Goal: Find specific page/section: Find specific page/section

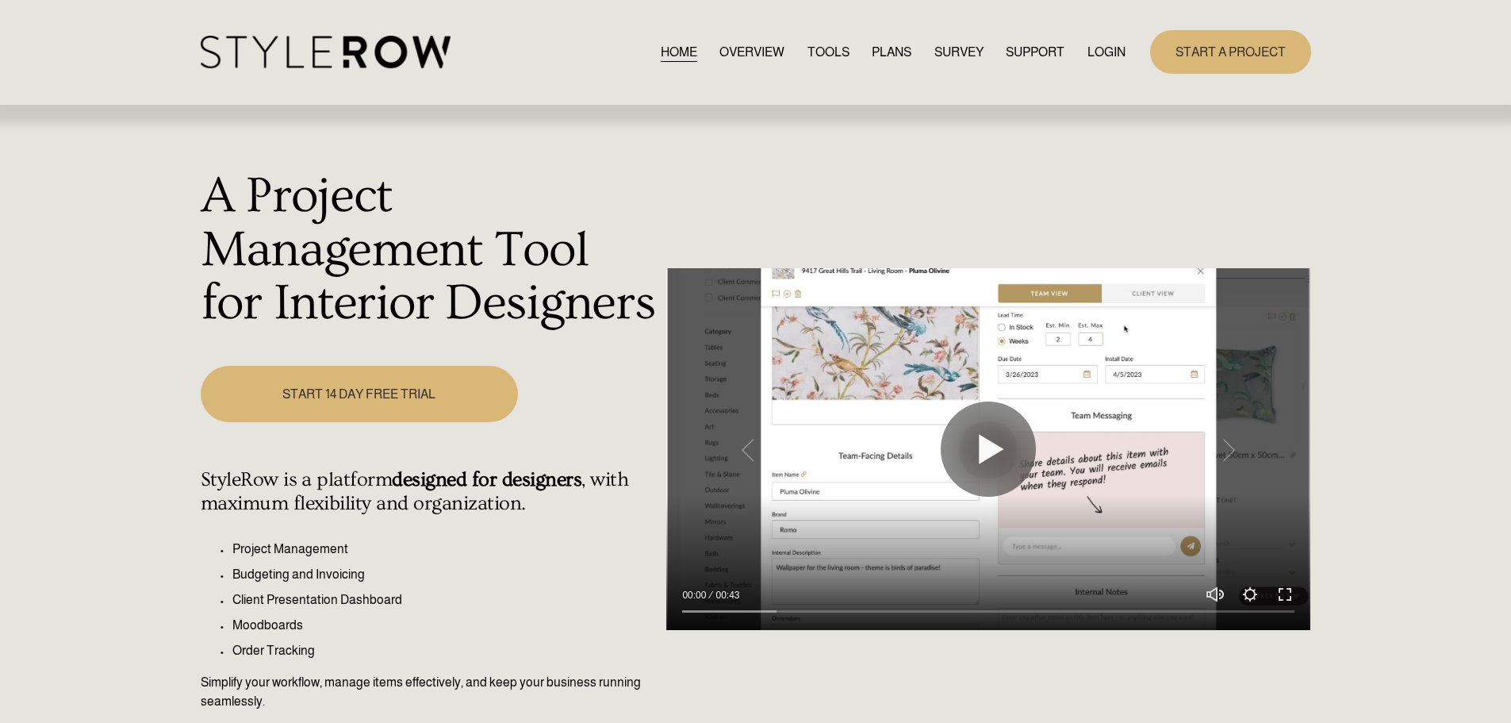
drag, startPoint x: 0, startPoint y: 0, endPoint x: 1097, endPoint y: 48, distance: 1098.1
click at [1097, 48] on link "LOGIN" at bounding box center [1107, 51] width 38 height 21
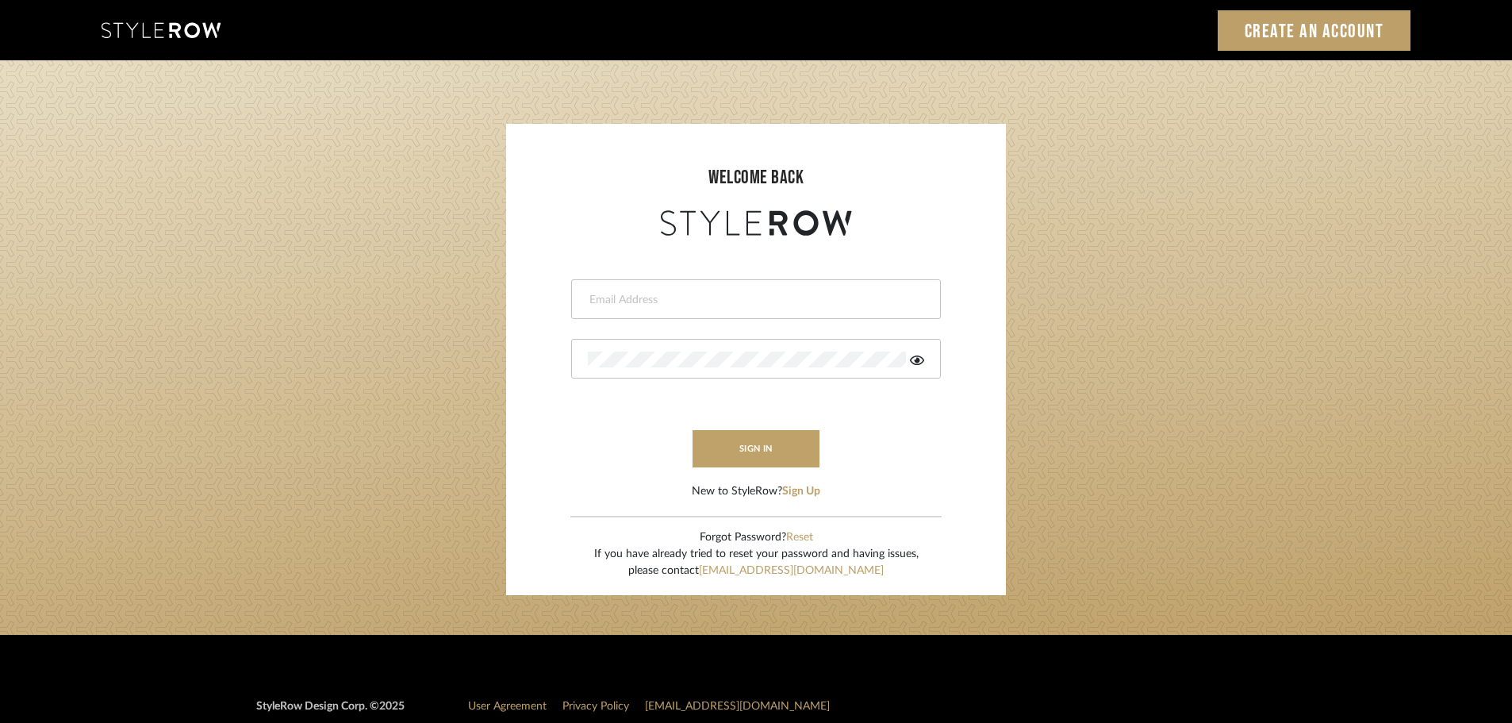
click at [664, 297] on input "email" at bounding box center [754, 300] width 332 height 16
type input "persimmon.design@outlook.com"
click at [732, 447] on button "sign in" at bounding box center [755, 448] width 127 height 37
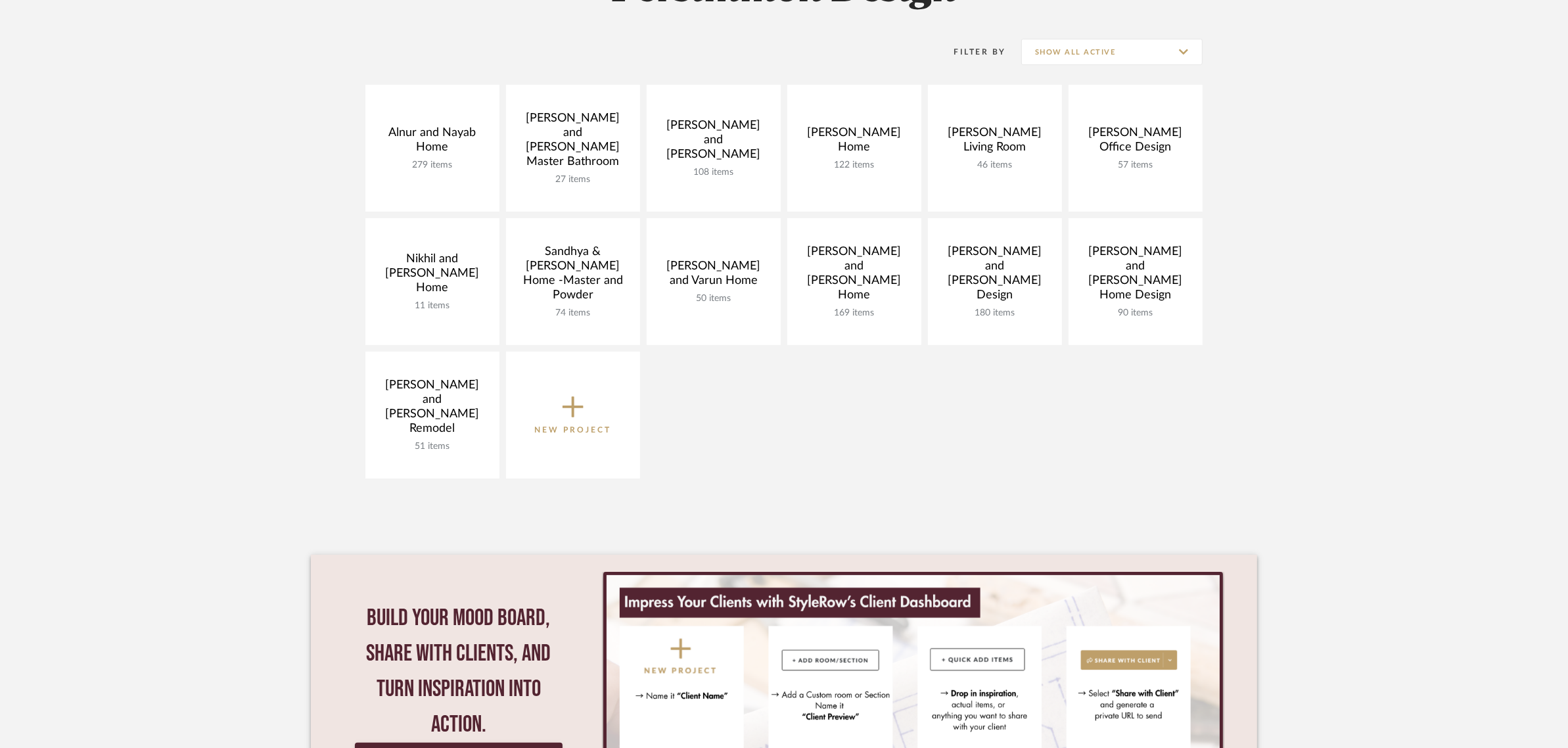
scroll to position [246, 0]
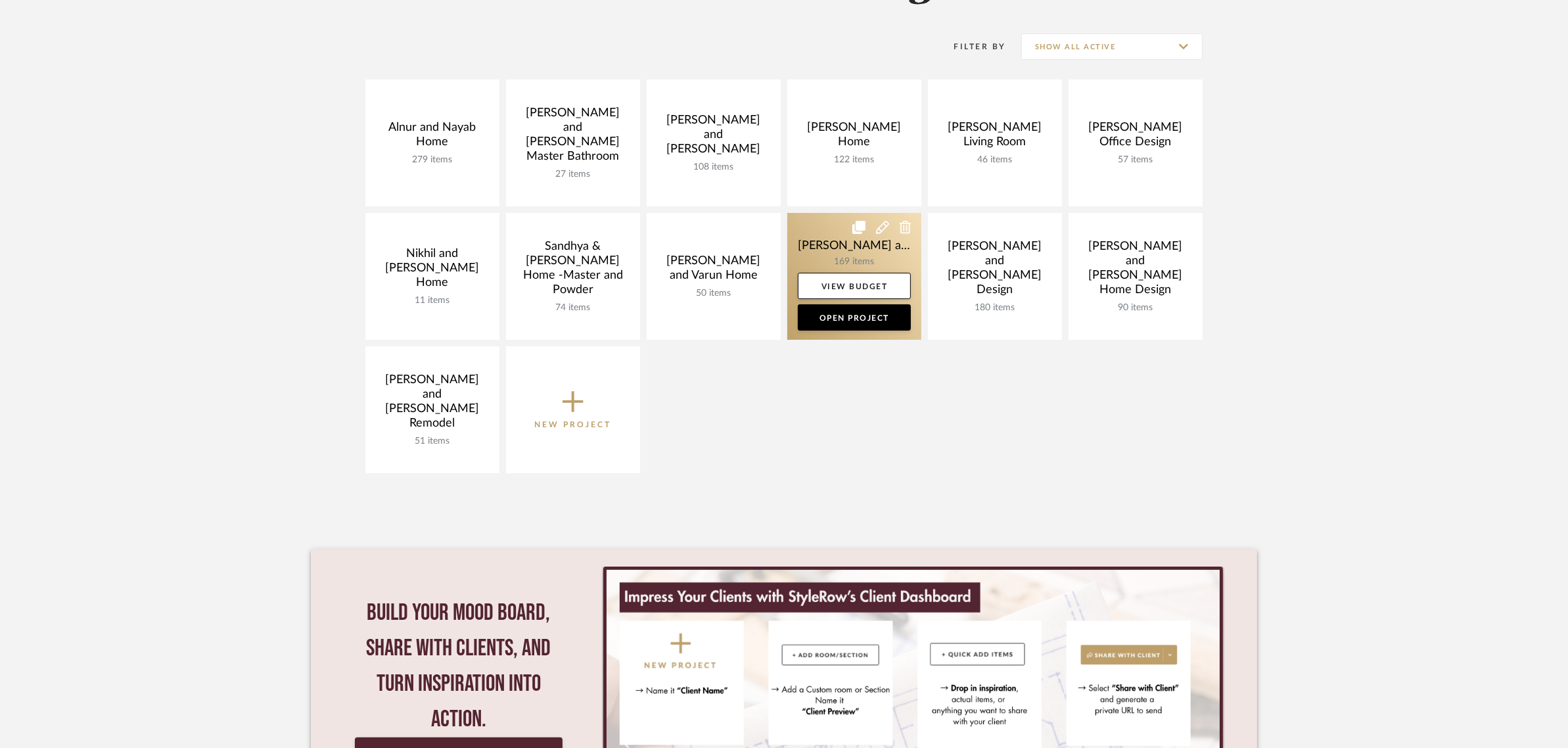
click at [825, 246] on link at bounding box center [854, 276] width 134 height 127
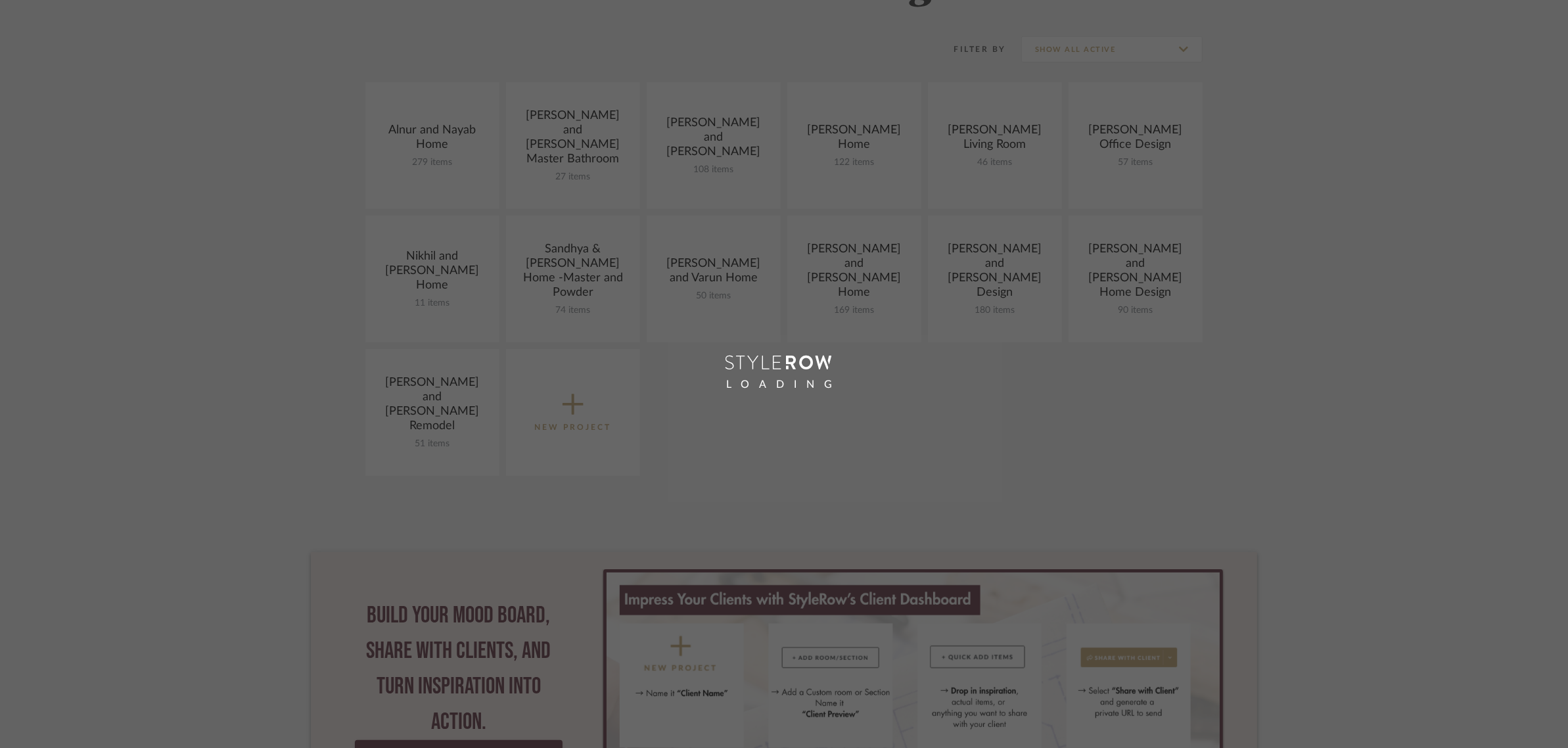
scroll to position [326, 0]
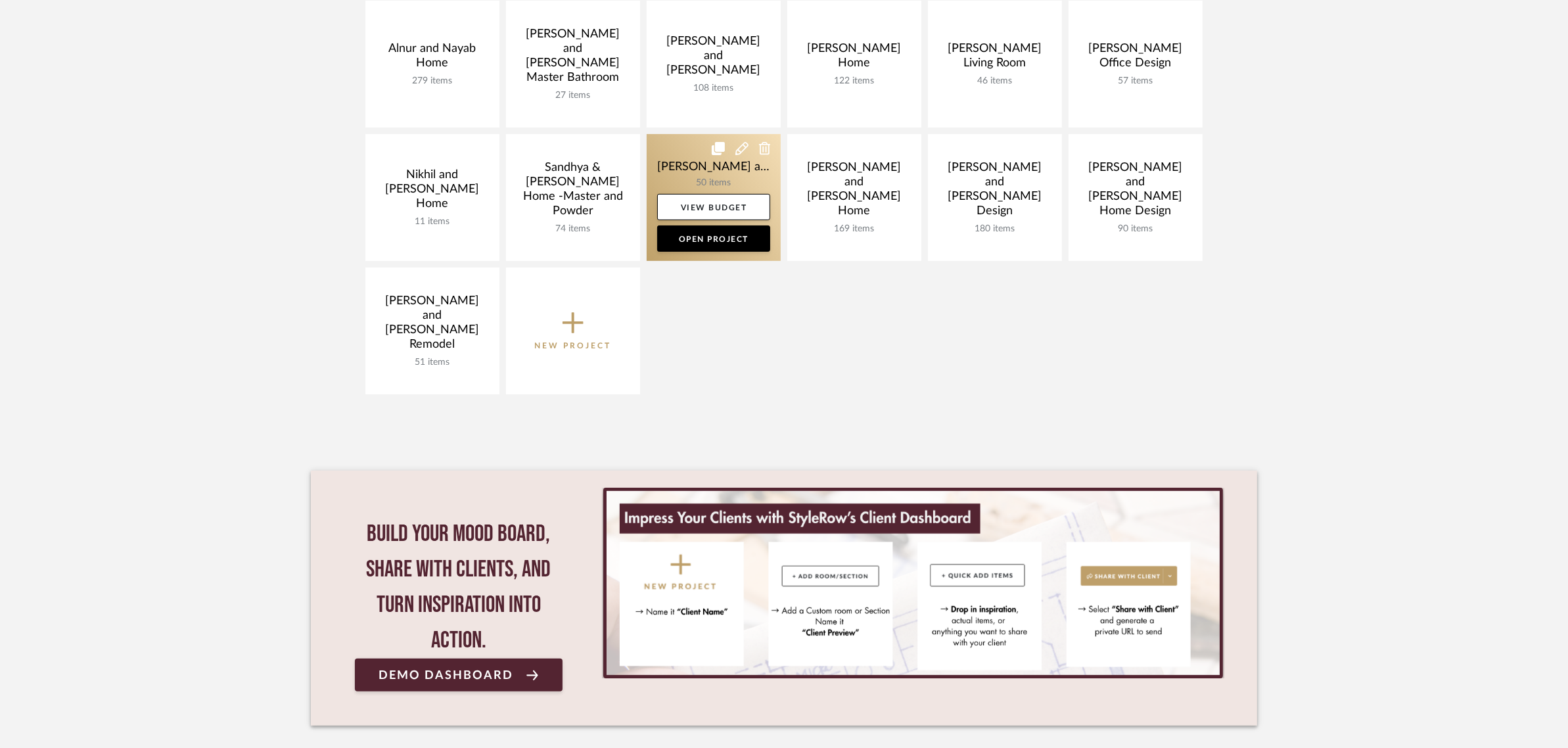
click at [697, 147] on link at bounding box center [714, 197] width 134 height 127
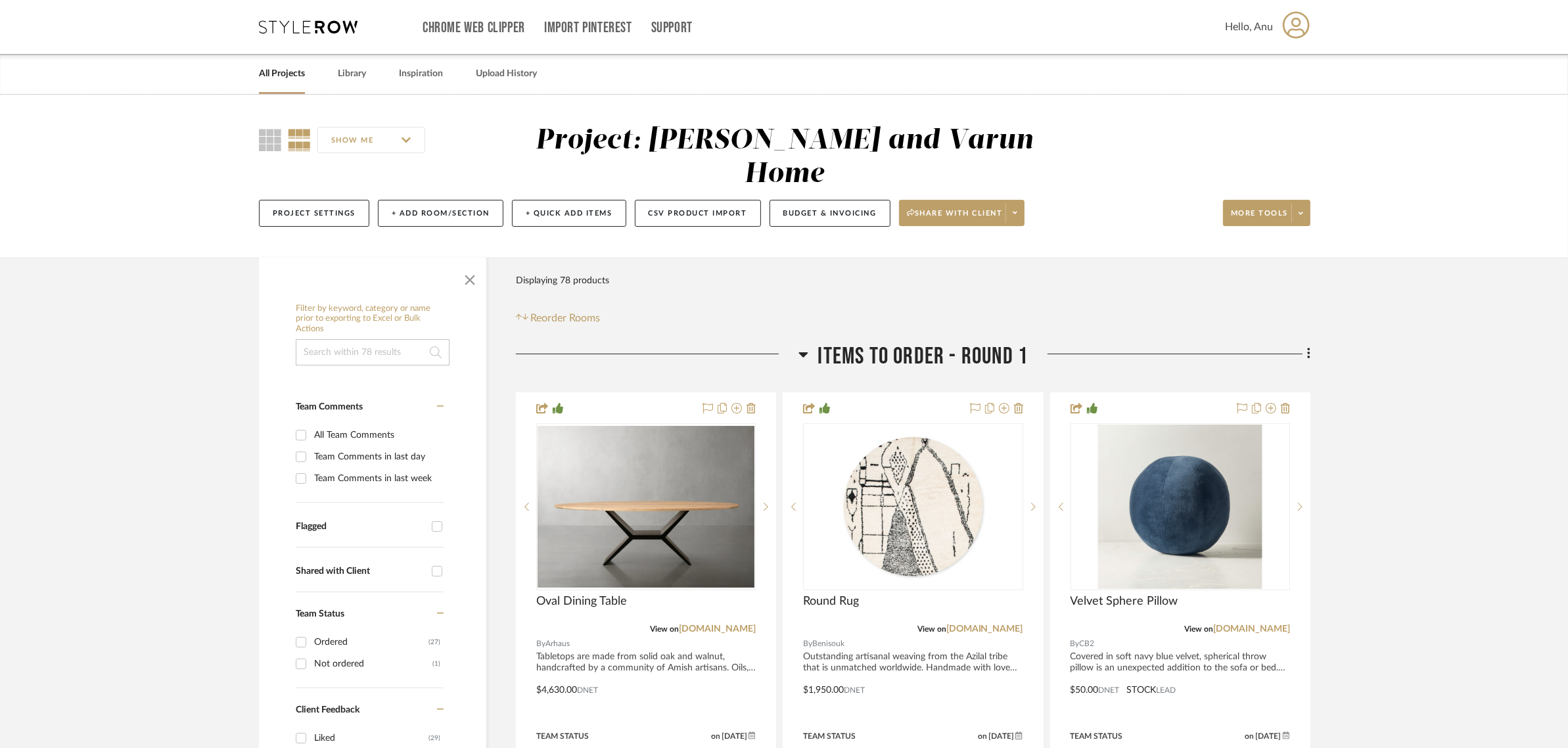
click at [803, 346] on icon at bounding box center [803, 354] width 10 height 16
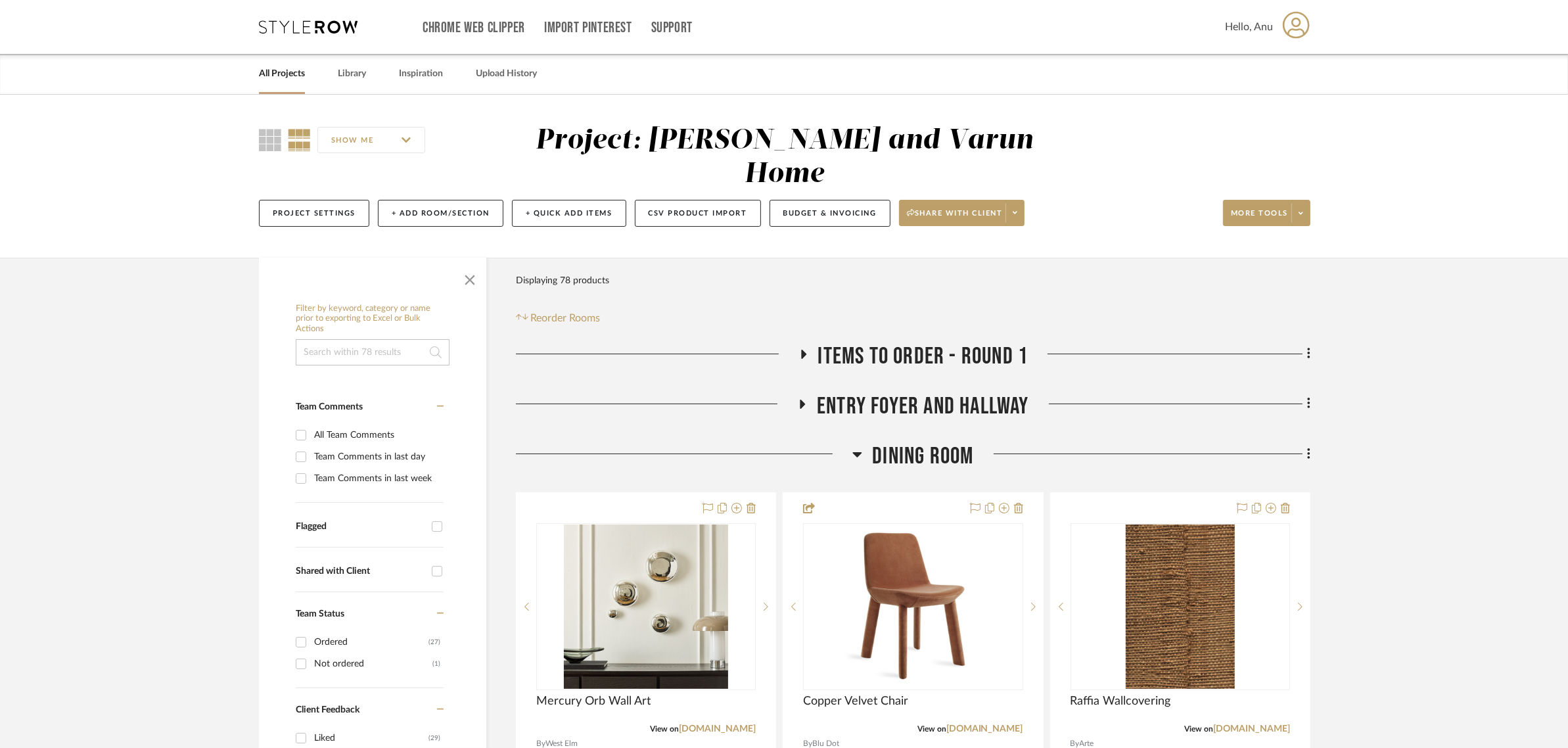
click at [857, 452] on icon at bounding box center [857, 455] width 9 height 5
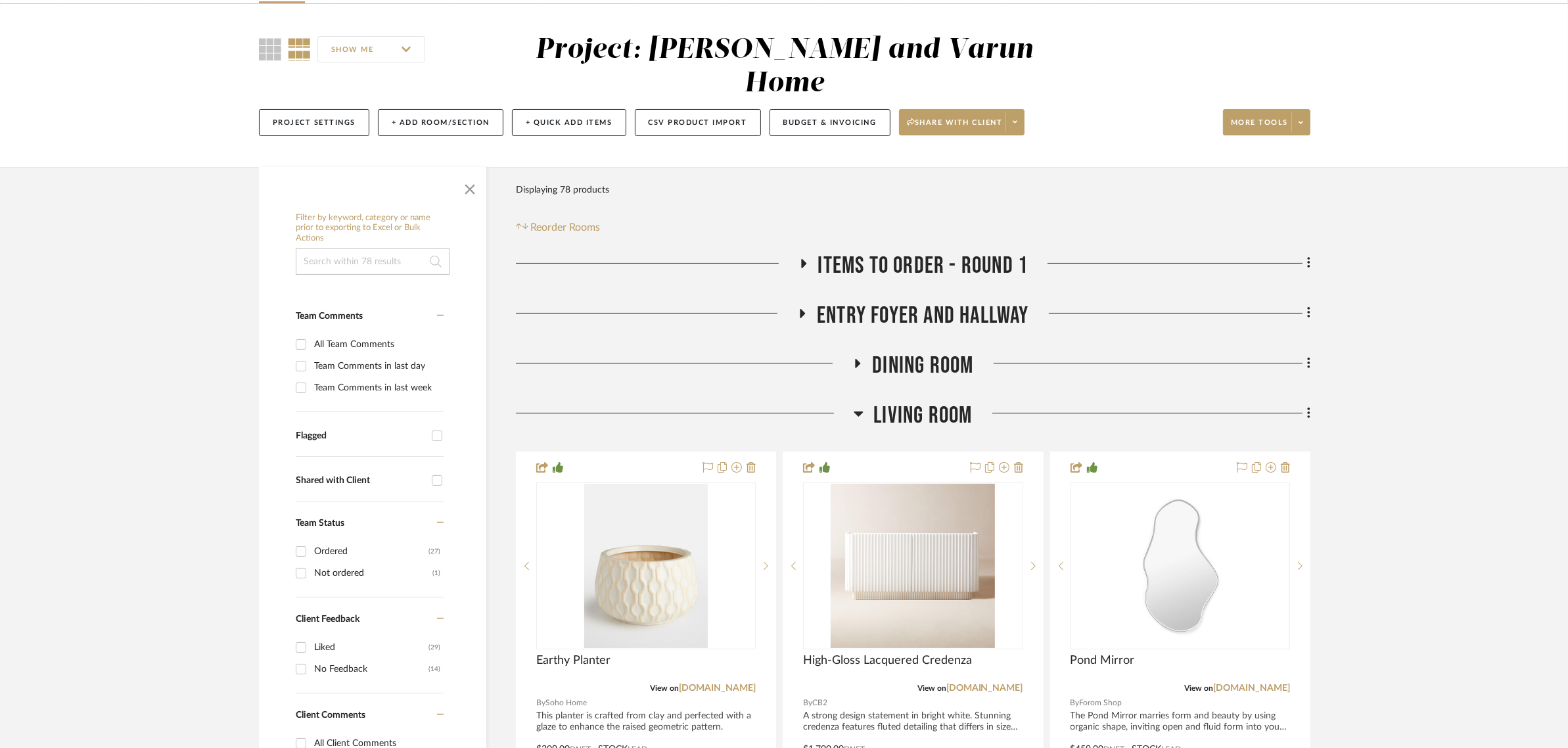
scroll to position [246, 0]
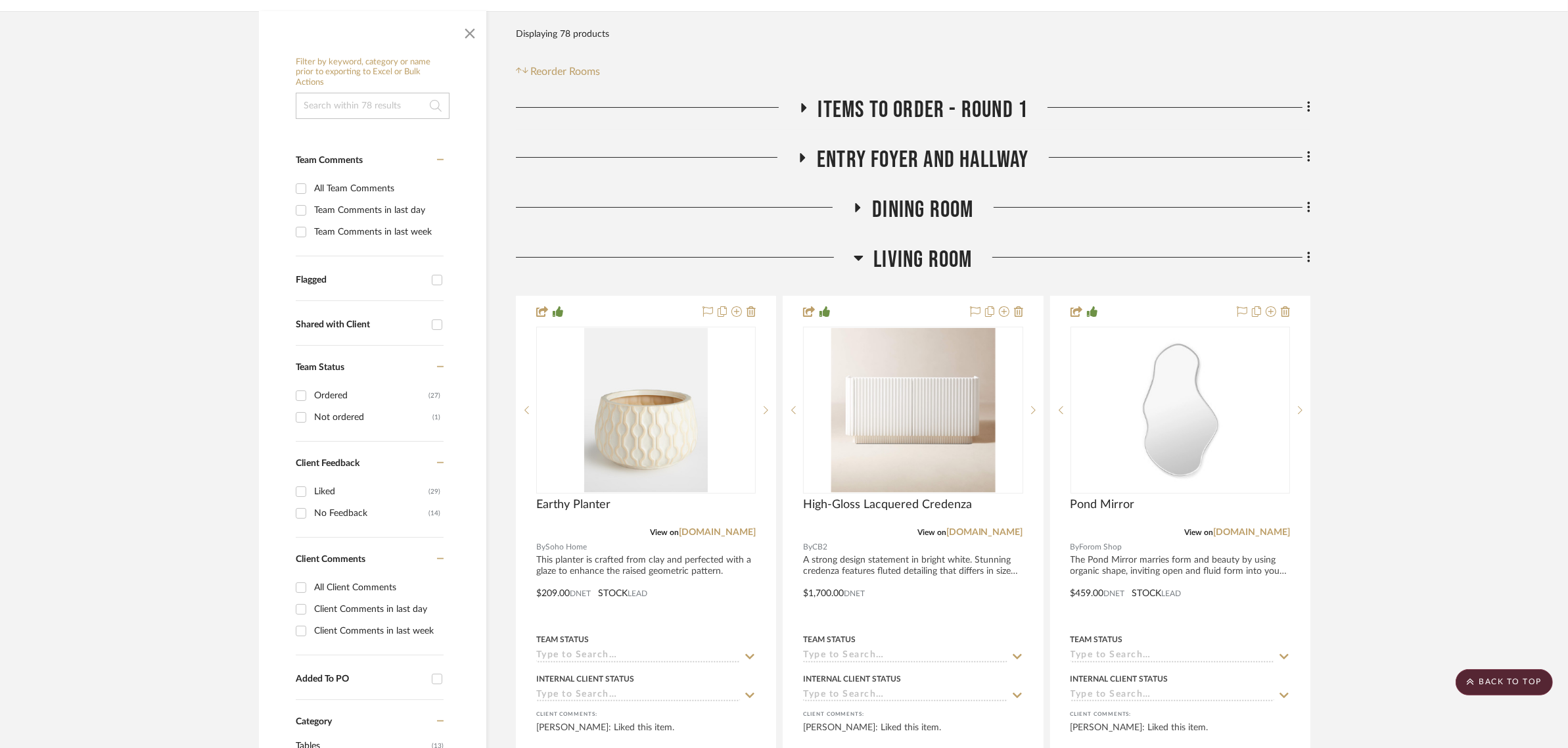
click at [861, 256] on icon at bounding box center [858, 258] width 9 height 5
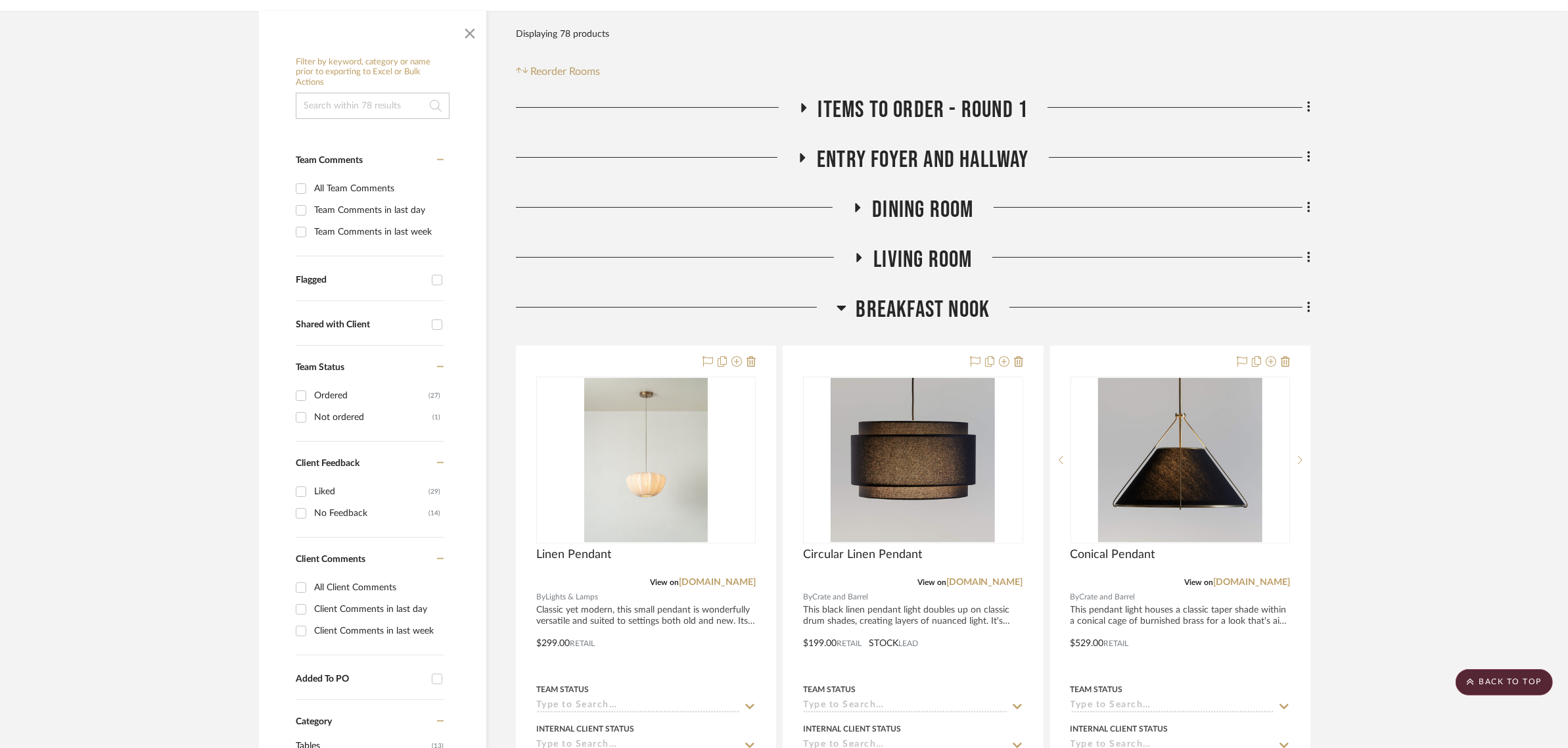
click at [842, 306] on icon at bounding box center [841, 308] width 9 height 5
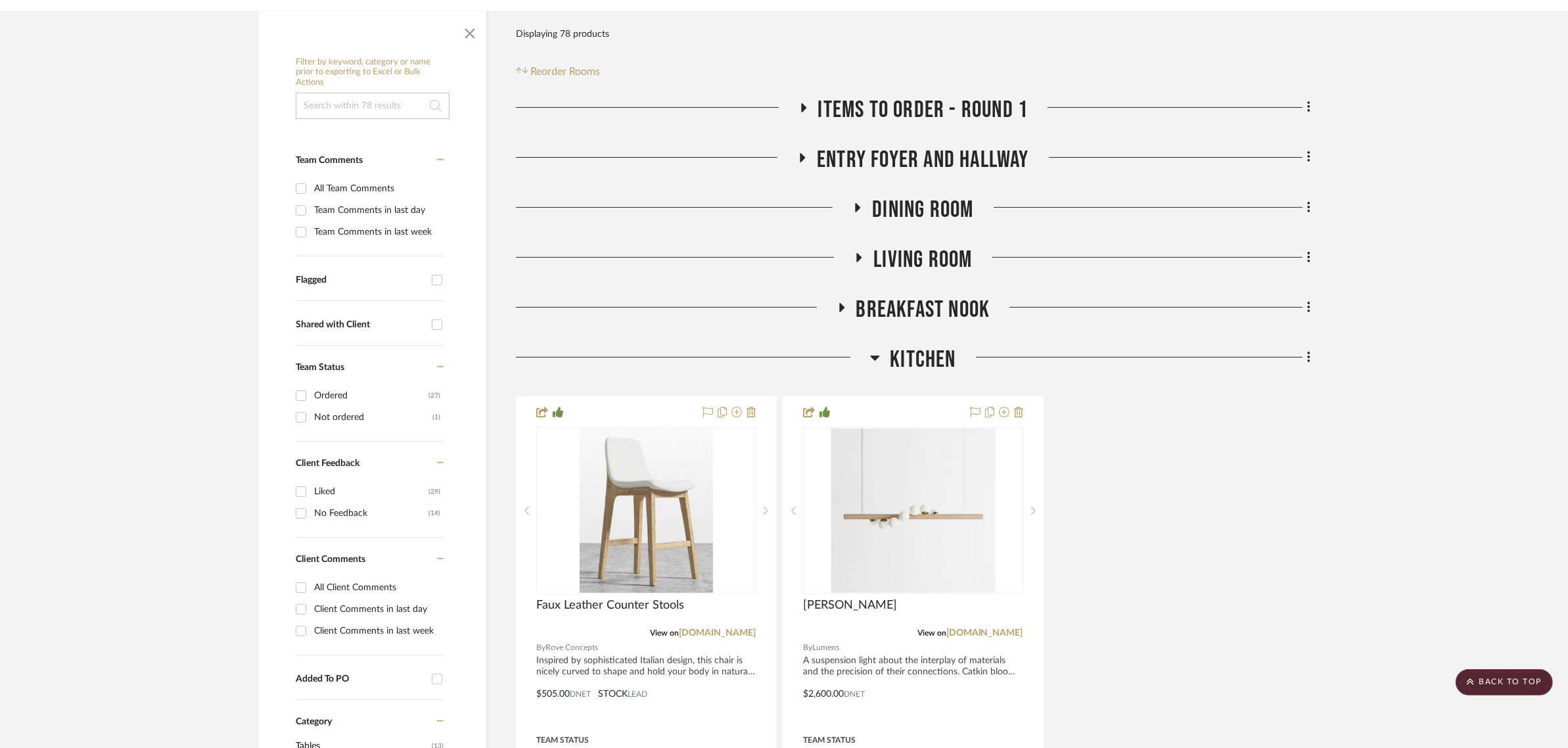
click at [874, 350] on icon at bounding box center [875, 357] width 10 height 16
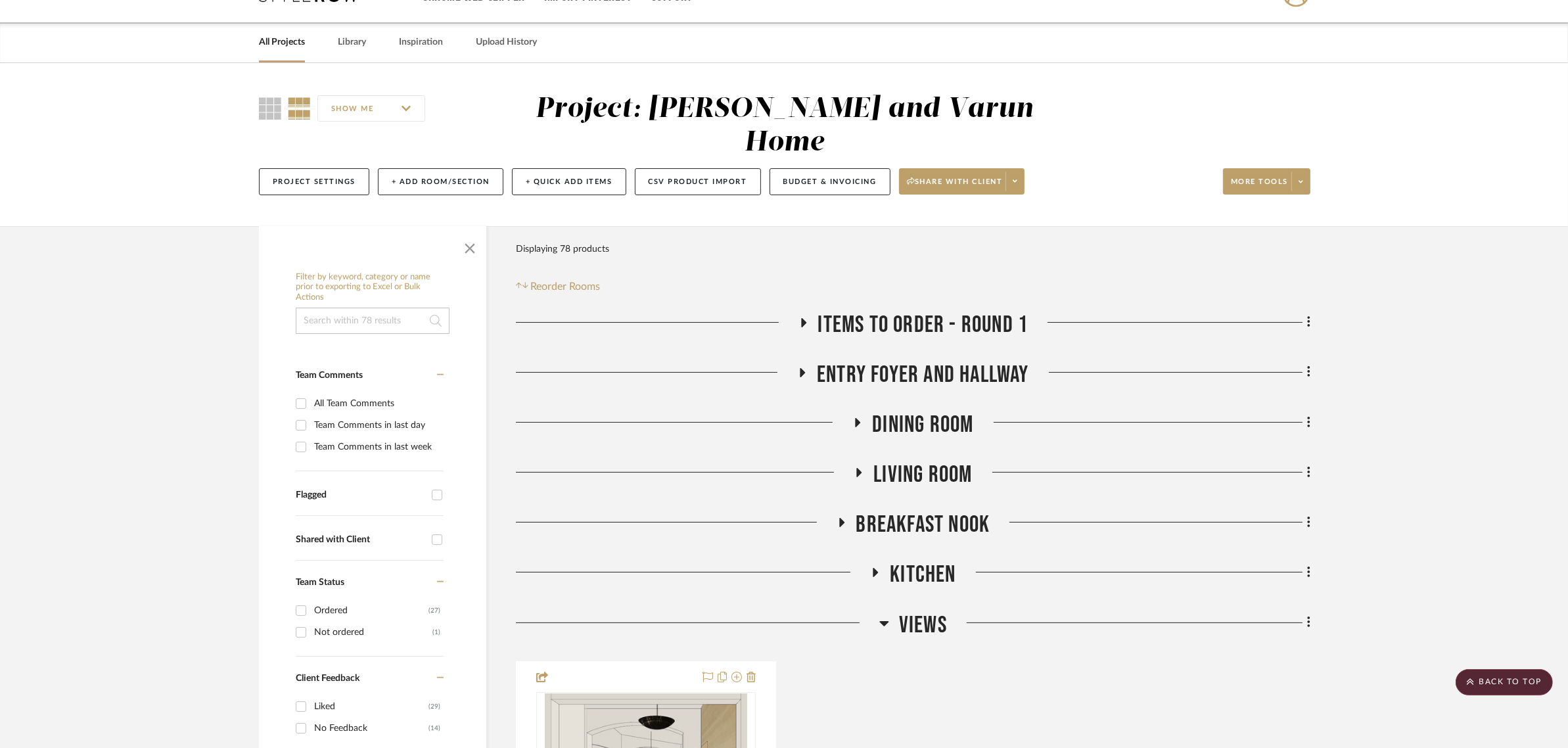
scroll to position [0, 0]
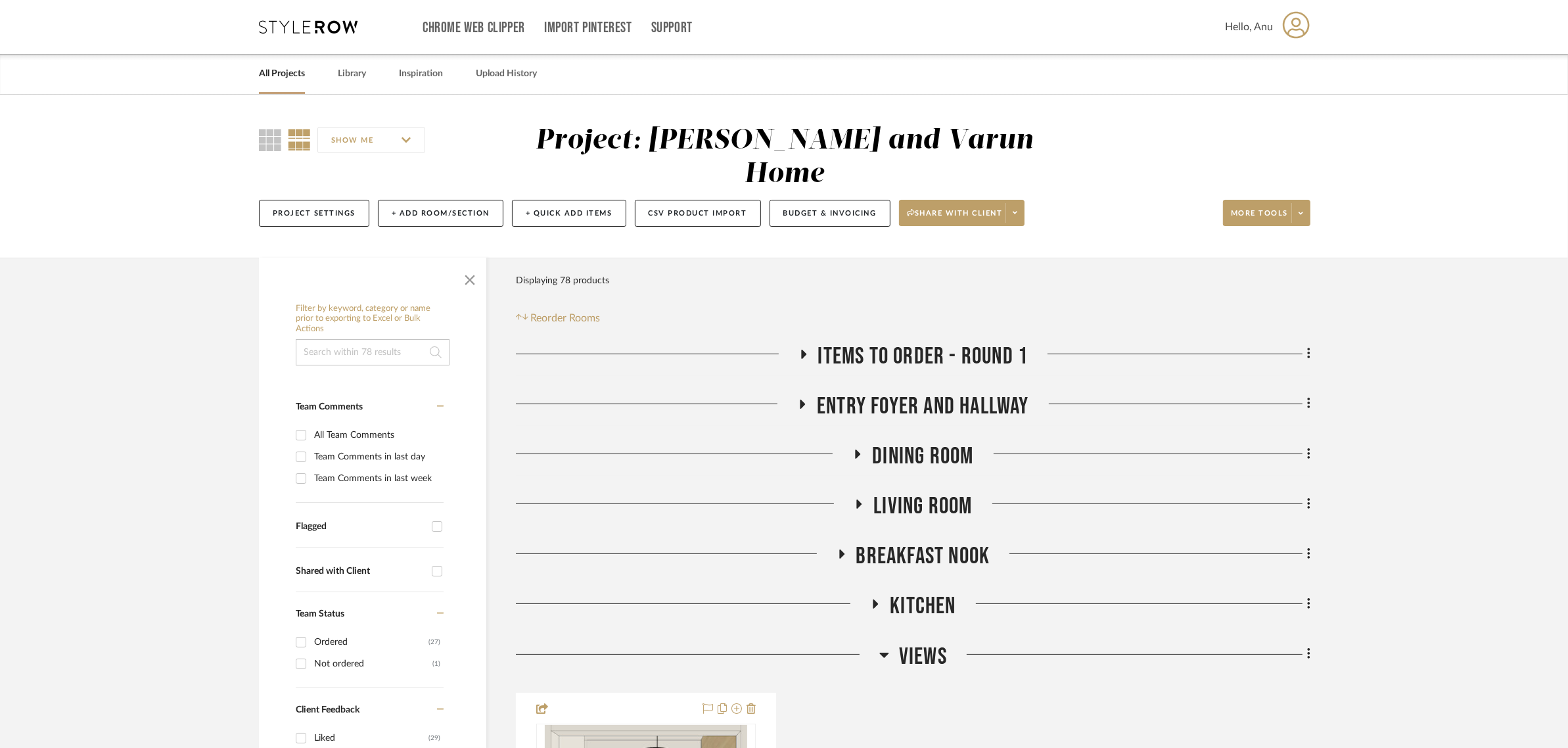
click at [838, 549] on icon at bounding box center [841, 554] width 16 height 10
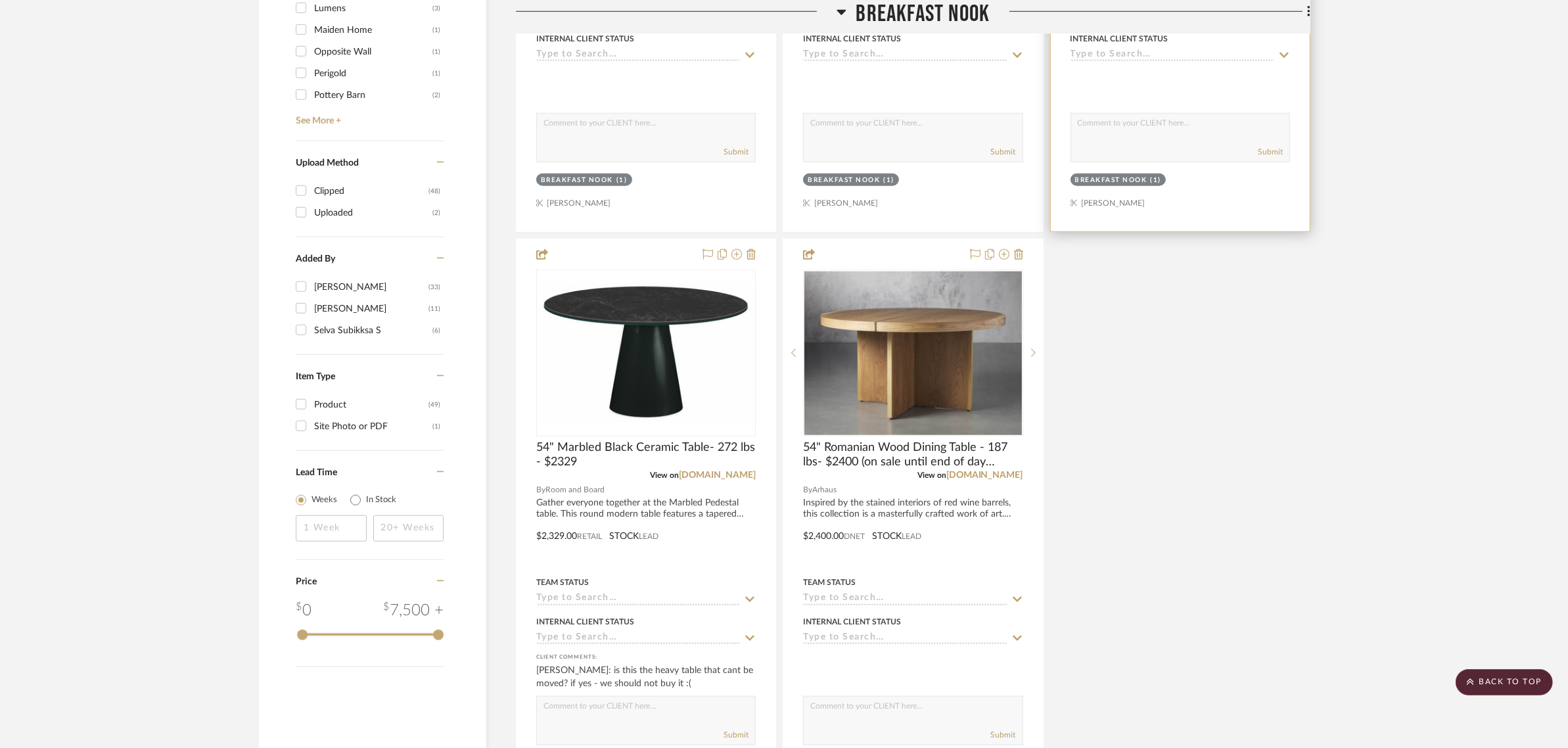
scroll to position [1725, 0]
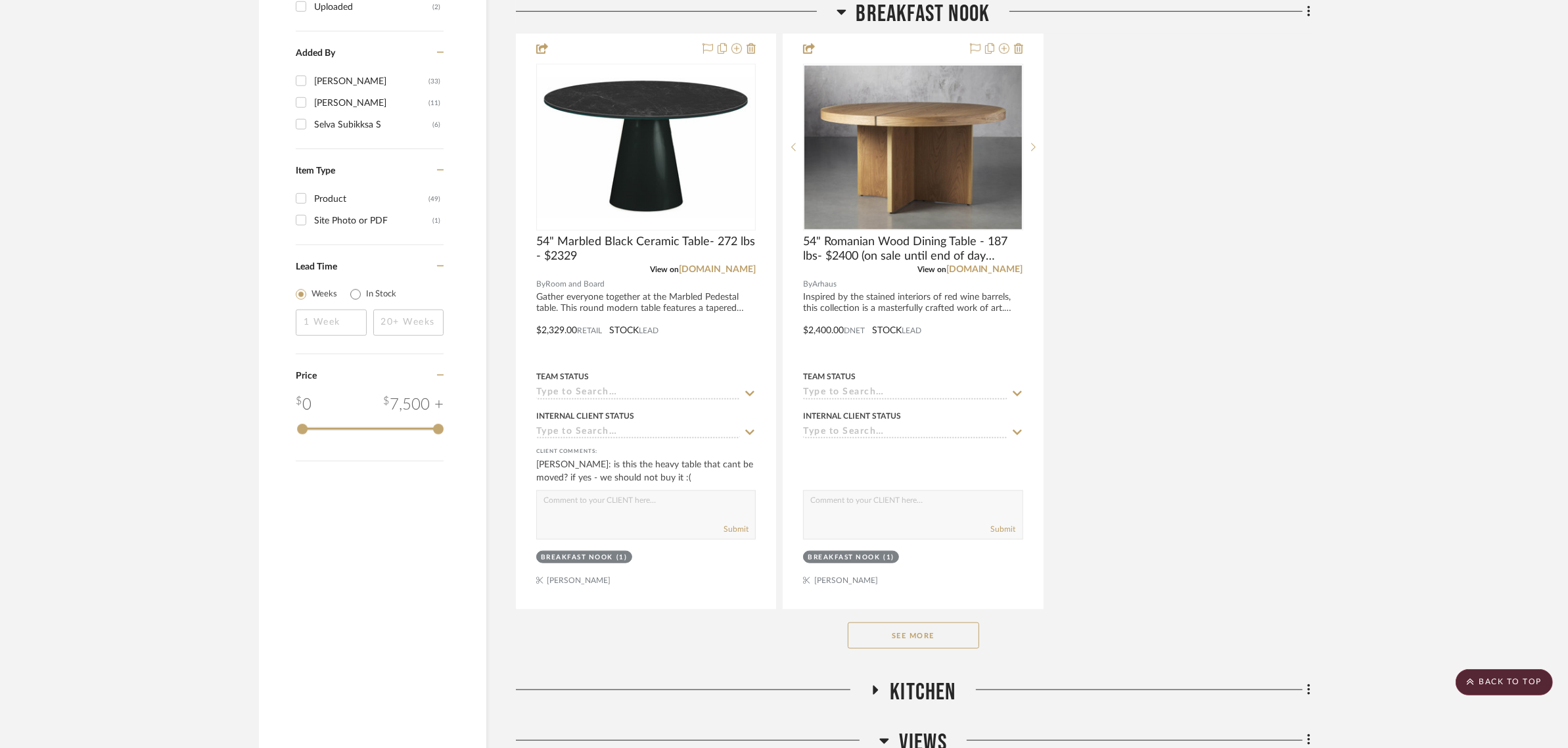
click at [938, 622] on button "See More" at bounding box center [913, 635] width 132 height 27
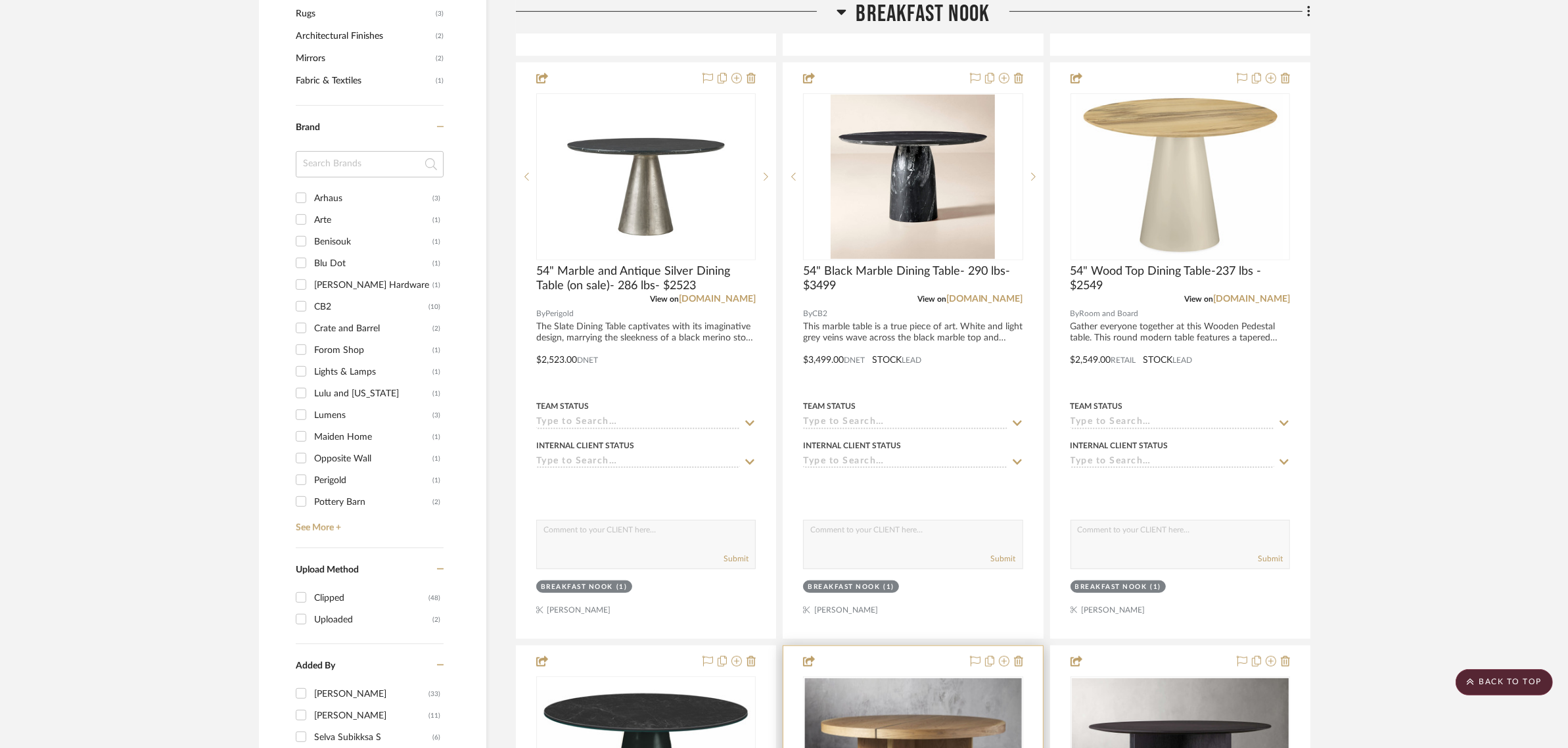
scroll to position [1068, 0]
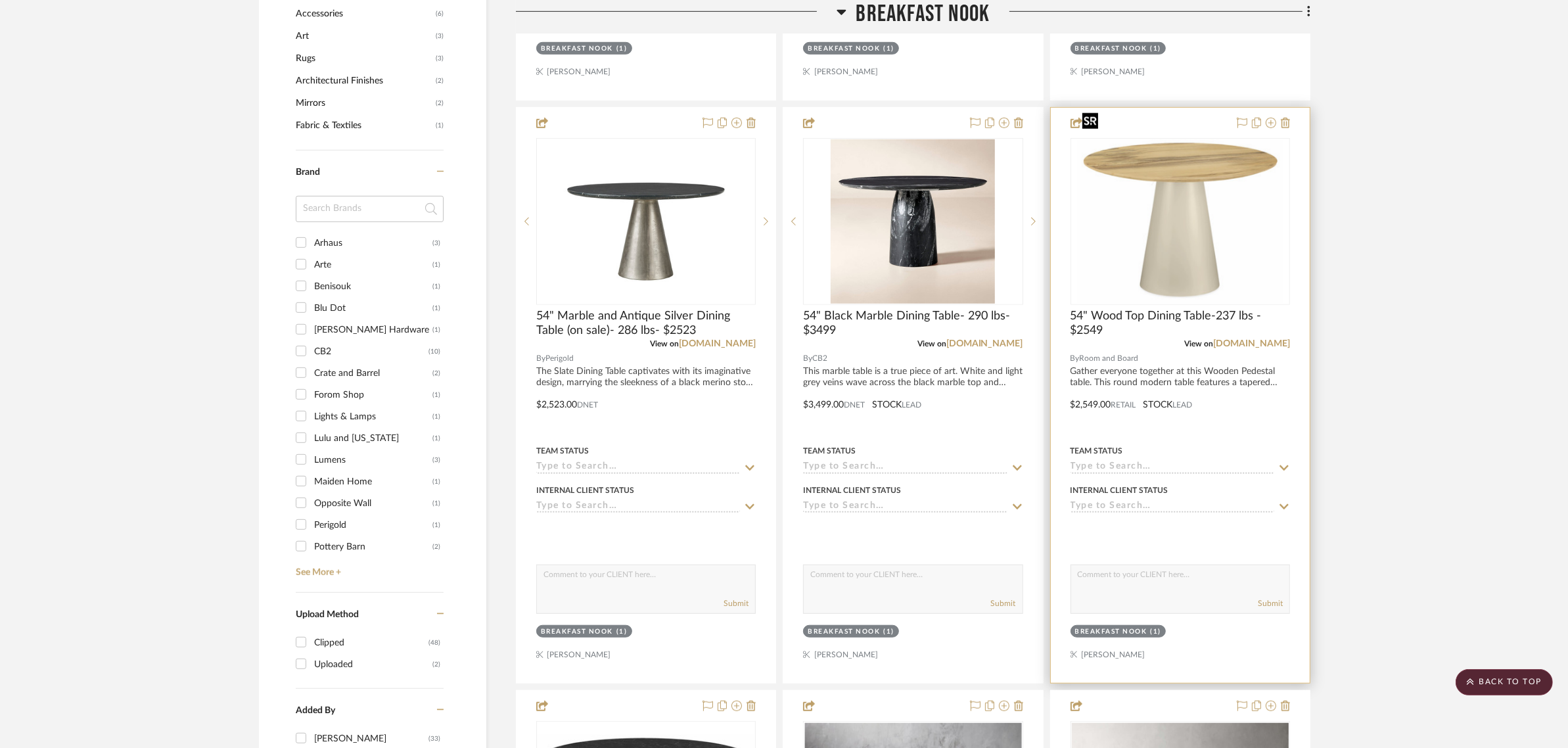
click at [1200, 139] on img "0" at bounding box center [1180, 221] width 206 height 164
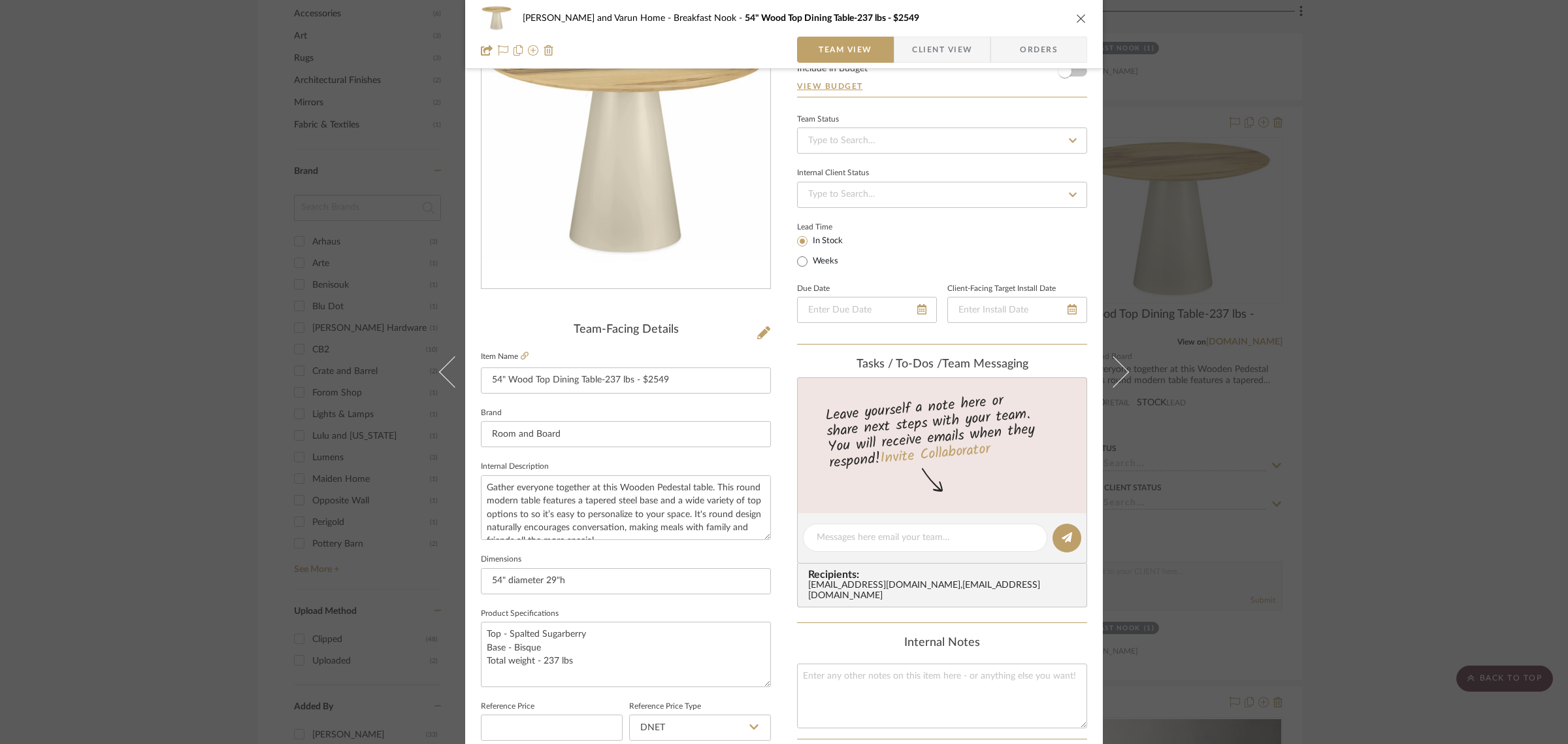
scroll to position [163, 0]
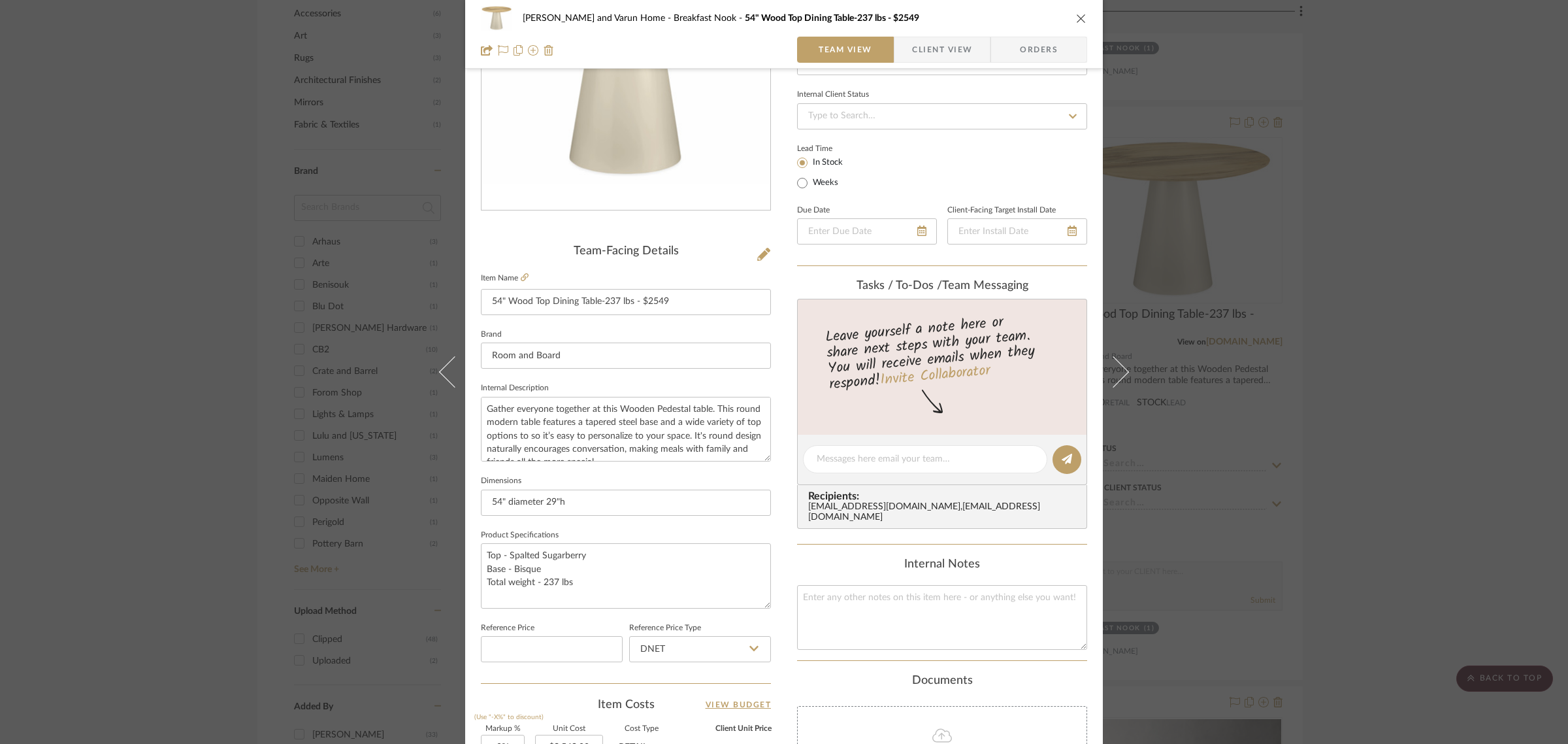
click at [1478, 480] on div "[PERSON_NAME] and Varun Home Breakfast Nook 54" Wood Top Dining Table-237 lbs -…" at bounding box center [784, 372] width 1568 height 744
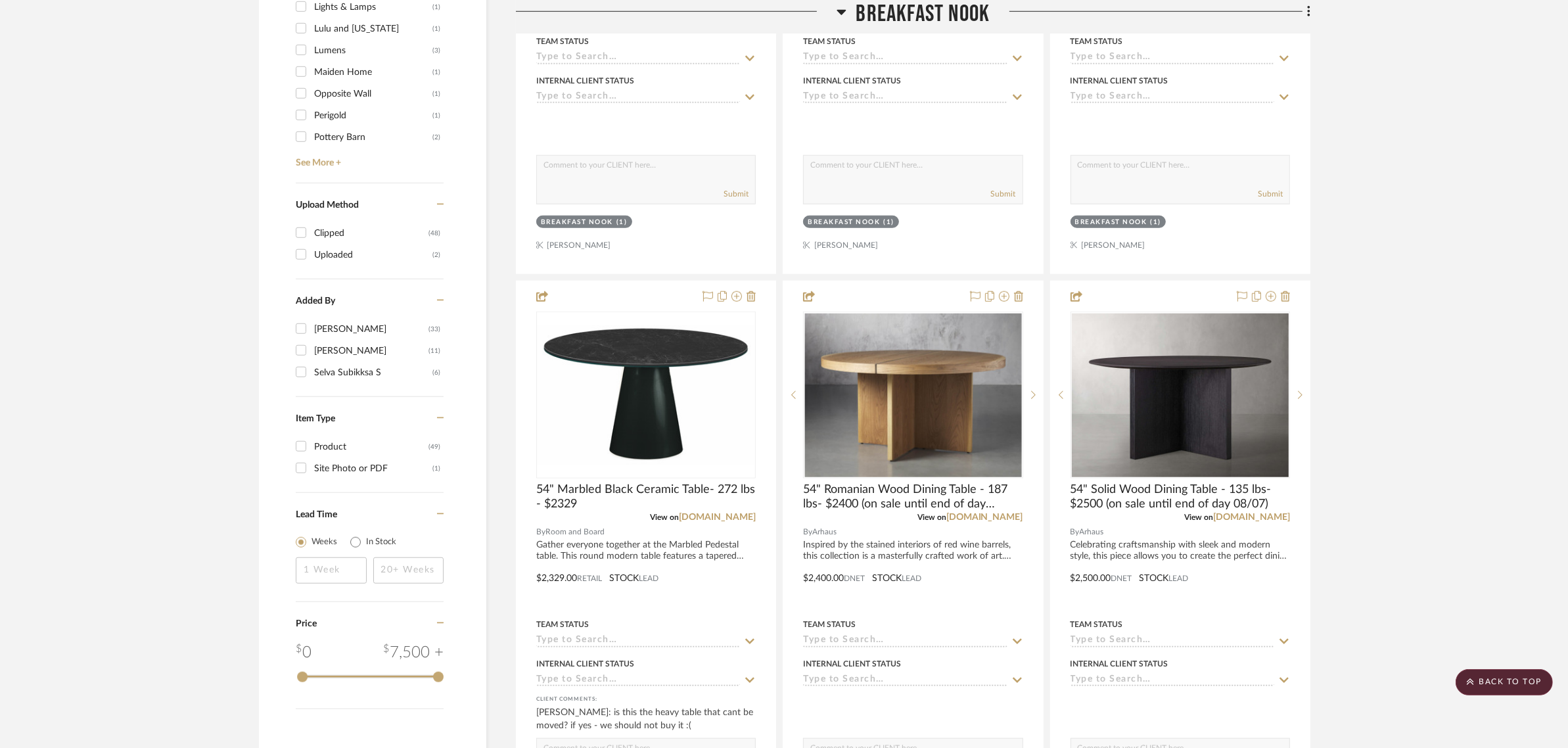
scroll to position [1479, 0]
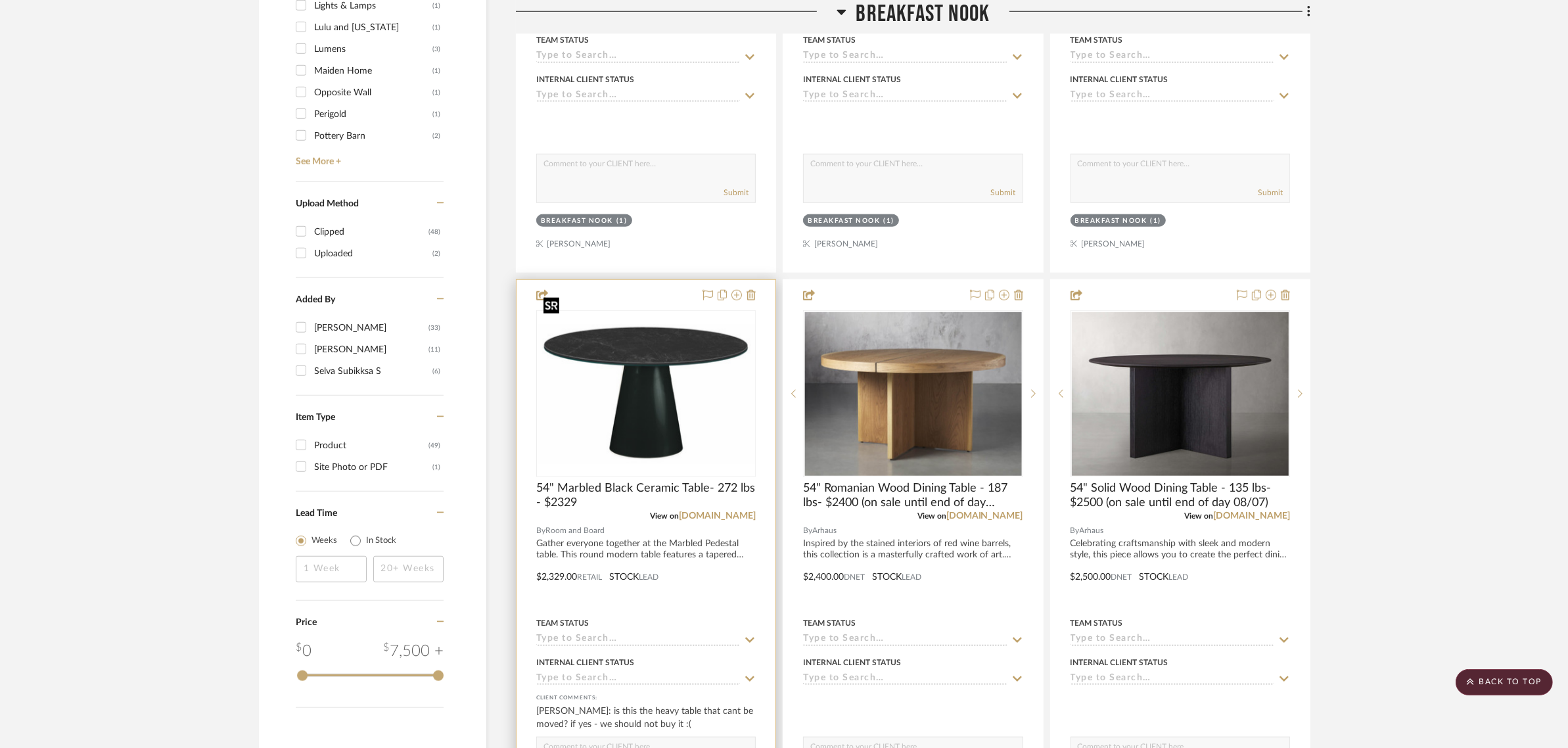
click at [631, 324] on img "0" at bounding box center [646, 393] width 217 height 139
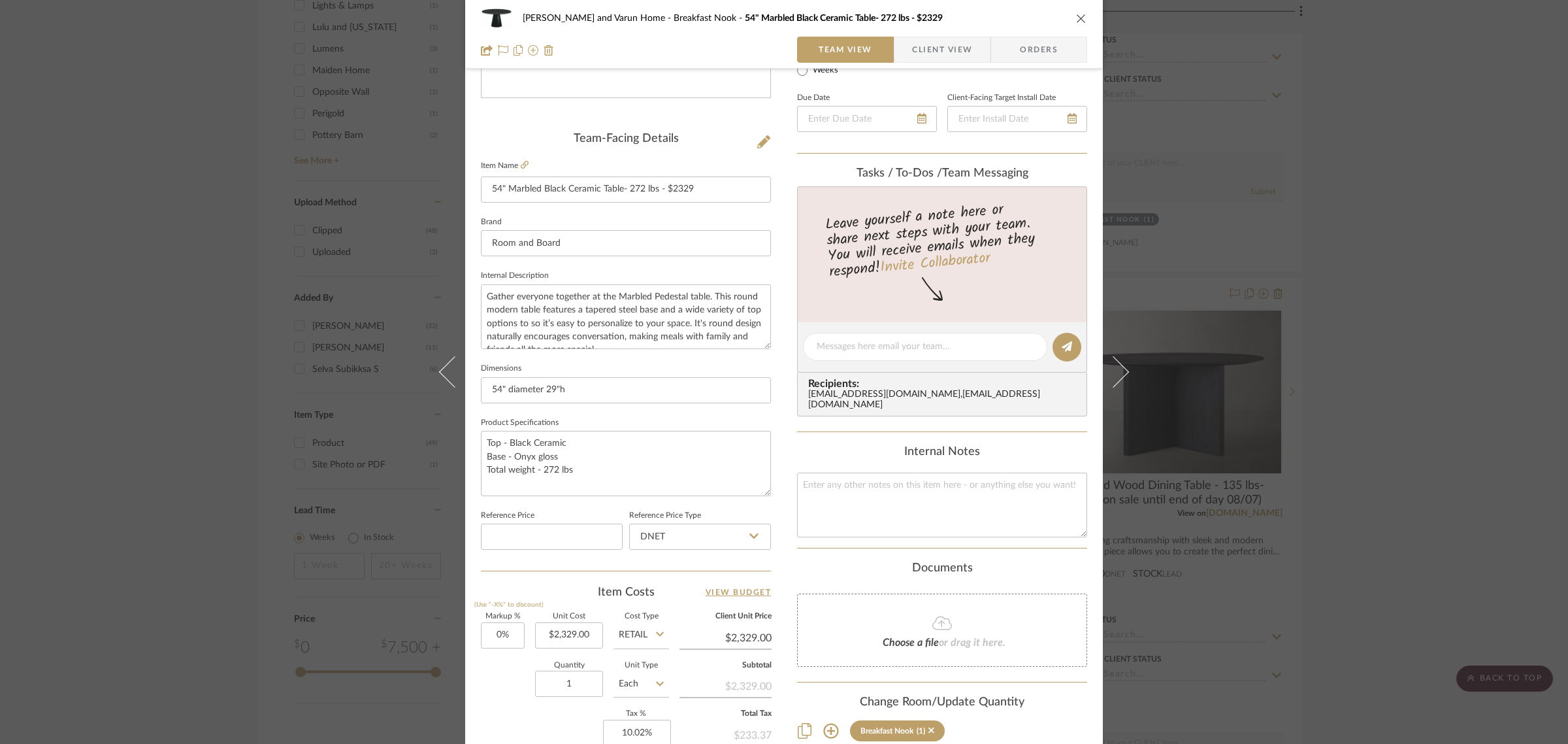
scroll to position [0, 0]
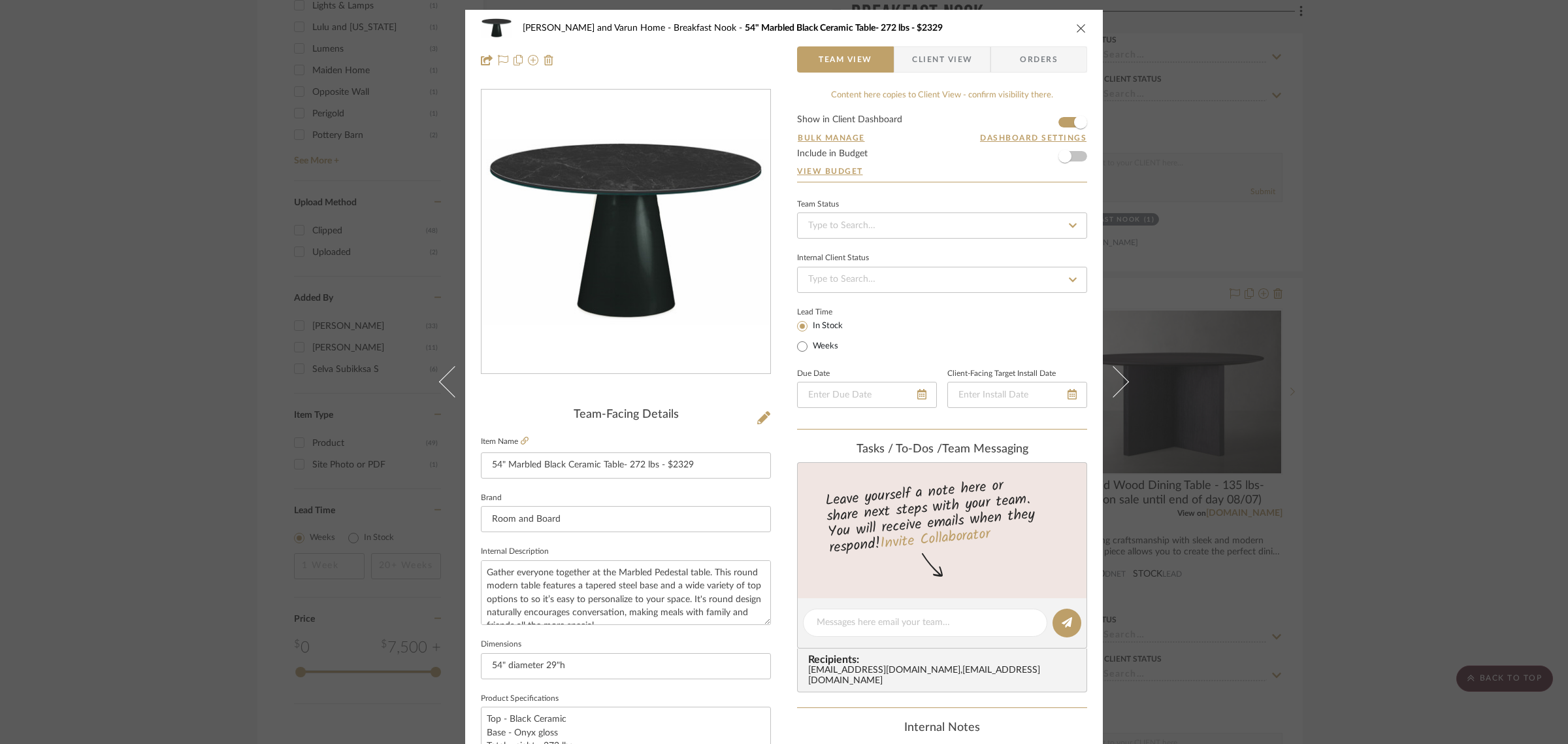
click at [1420, 248] on div "[PERSON_NAME] and Varun Home Breakfast Nook 54" Marbled Black Ceramic Table- 27…" at bounding box center [784, 372] width 1568 height 744
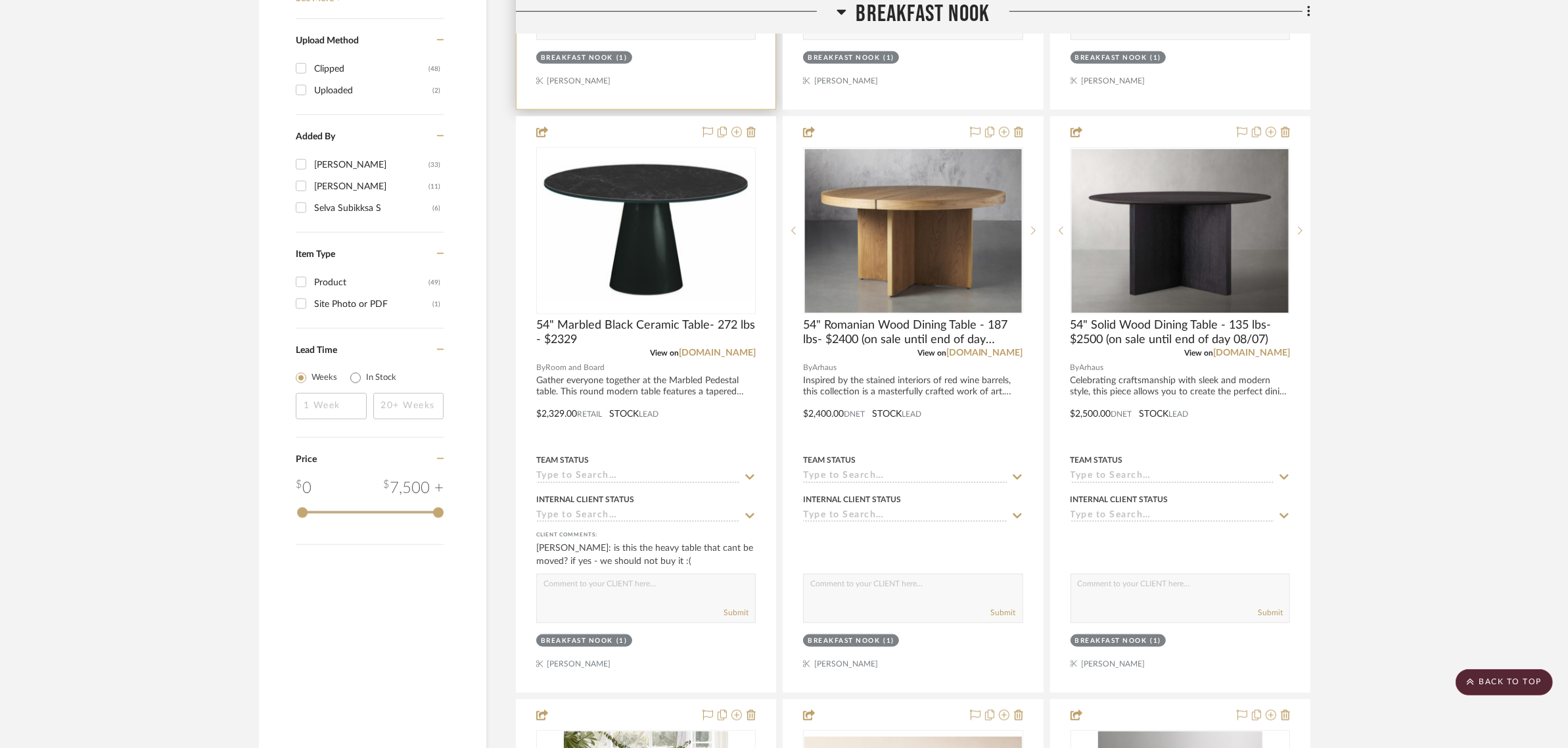
scroll to position [1643, 0]
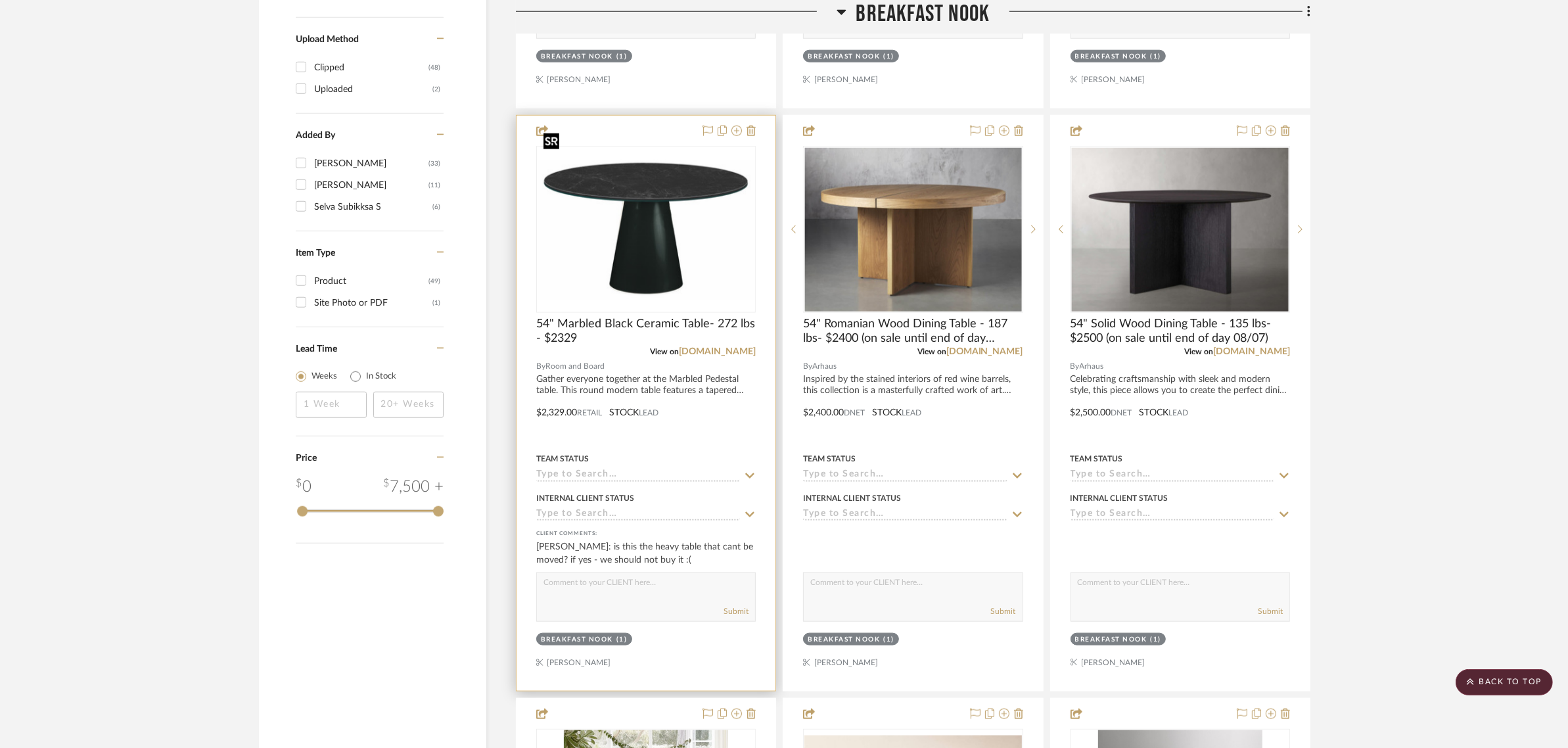
click at [642, 160] on img "0" at bounding box center [646, 229] width 217 height 139
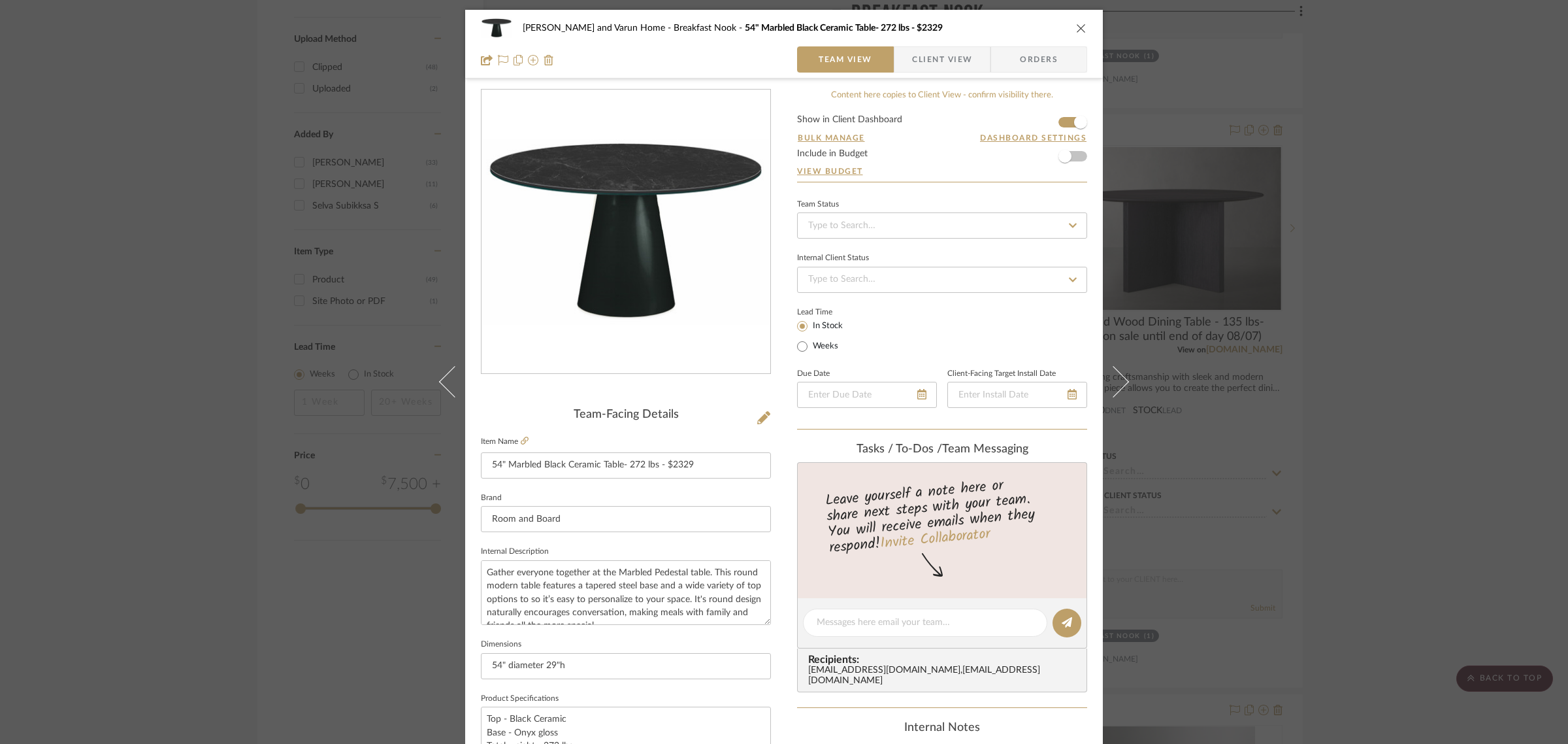
scroll to position [245, 0]
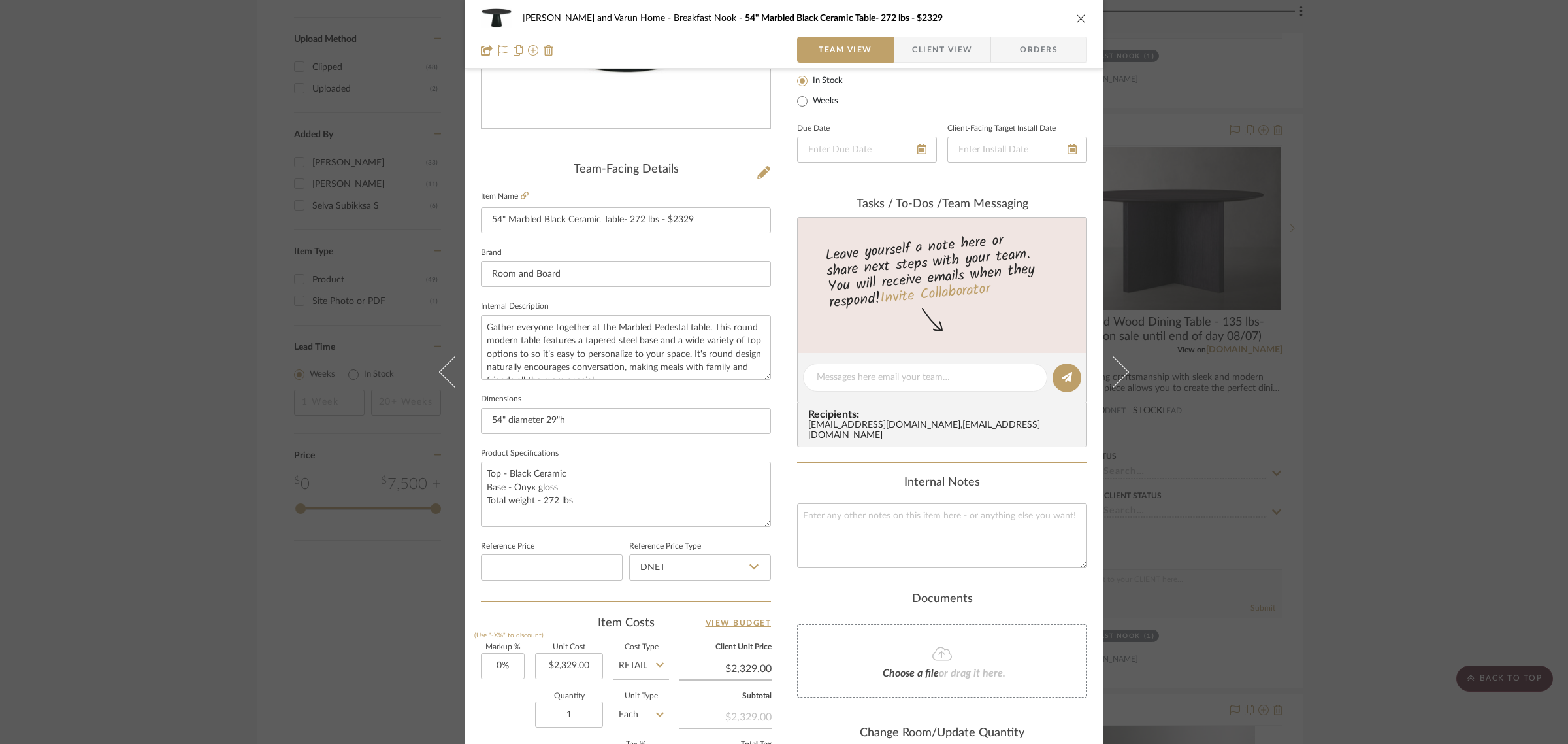
click at [1499, 245] on div "[PERSON_NAME] and Varun Home Breakfast Nook 54" Marbled Black Ceramic Table- 27…" at bounding box center [784, 372] width 1568 height 744
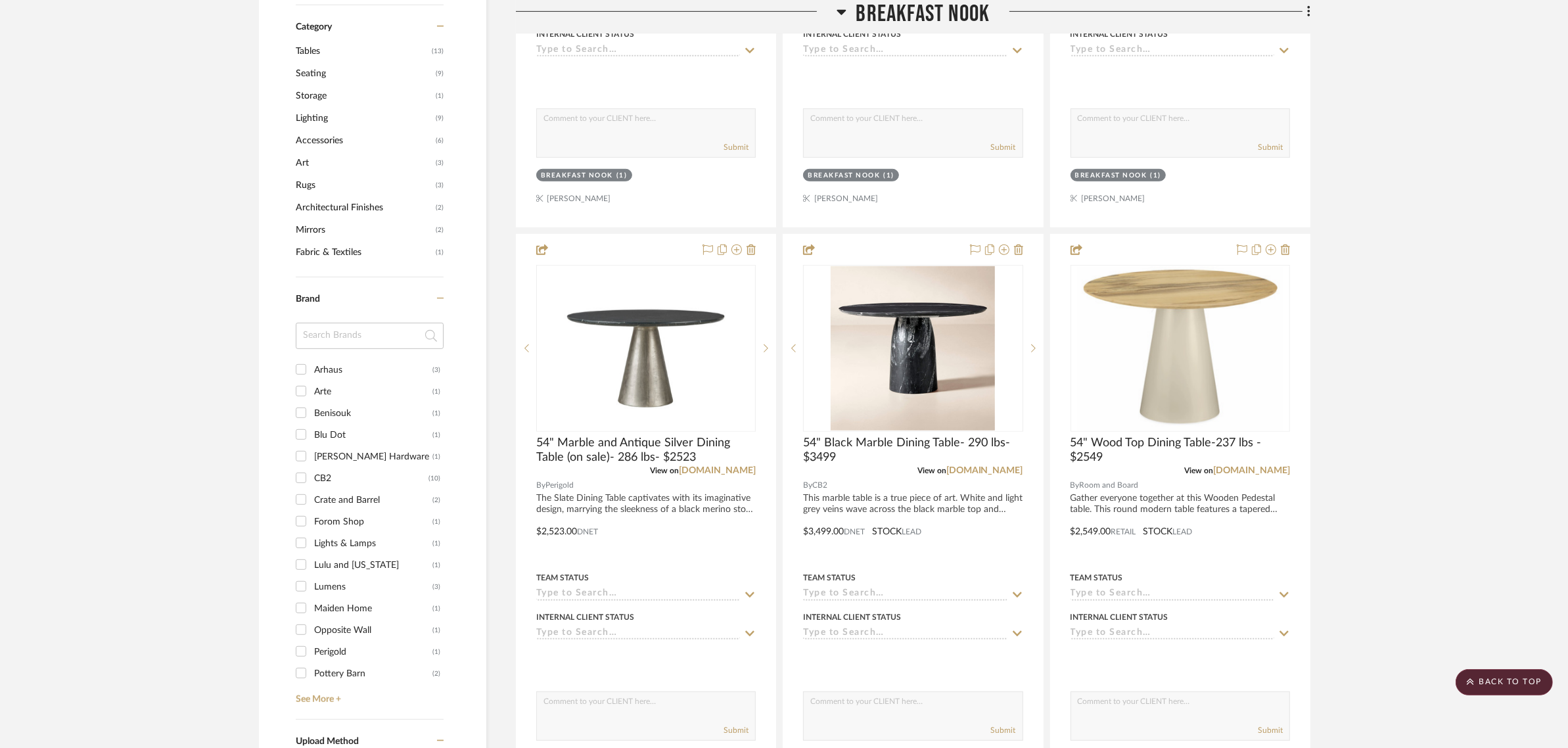
scroll to position [1068, 0]
